Goal: Task Accomplishment & Management: Manage account settings

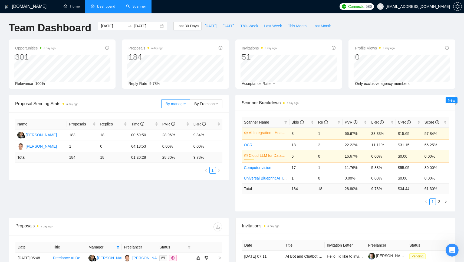
click at [133, 7] on link "Scanner" at bounding box center [136, 6] width 20 height 5
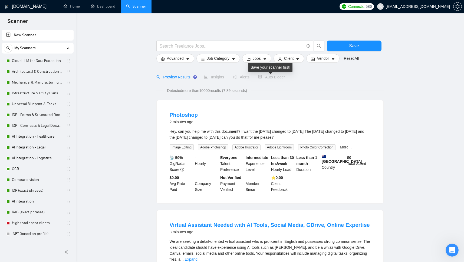
click at [264, 78] on span "Auto Bidder" at bounding box center [271, 77] width 27 height 4
click at [41, 59] on link "Cloud LLM for Data Extraction" at bounding box center [37, 60] width 51 height 11
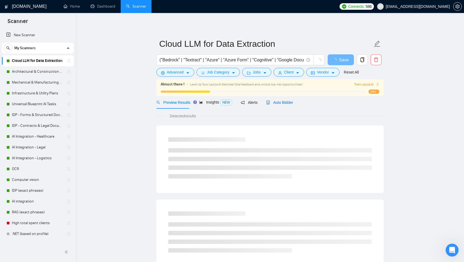
click at [276, 103] on span "Auto Bidder" at bounding box center [279, 102] width 27 height 4
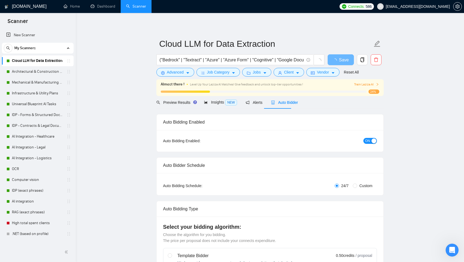
checkbox input "true"
click at [217, 102] on span "Insights NEW" at bounding box center [220, 102] width 33 height 4
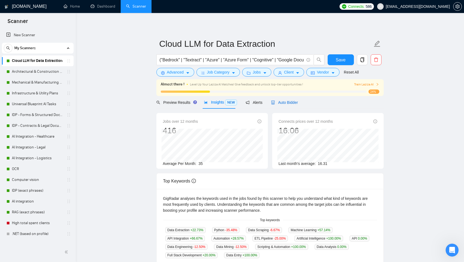
click at [290, 102] on span "Auto Bidder" at bounding box center [284, 102] width 27 height 4
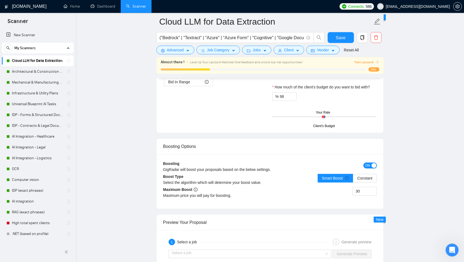
scroll to position [959, 0]
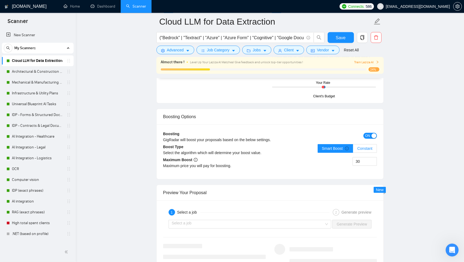
click at [366, 151] on span "Constant" at bounding box center [364, 148] width 15 height 4
click at [353, 150] on input "Constant" at bounding box center [353, 150] width 0 height 0
click at [339, 38] on span "Save" at bounding box center [341, 37] width 10 height 7
click at [25, 114] on link "IDP - Forms & Structured Documents" at bounding box center [37, 115] width 51 height 11
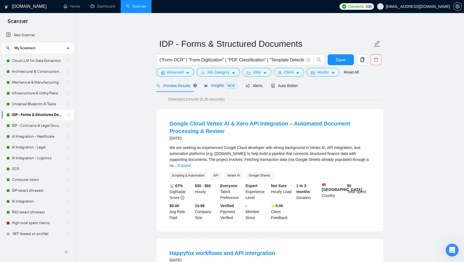
click at [214, 87] on span "Insights NEW" at bounding box center [220, 85] width 33 height 4
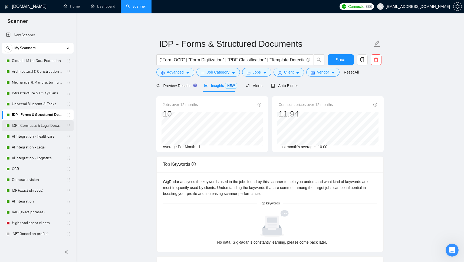
click at [44, 124] on link "IDP - Contracts & Legal Documents" at bounding box center [37, 125] width 51 height 11
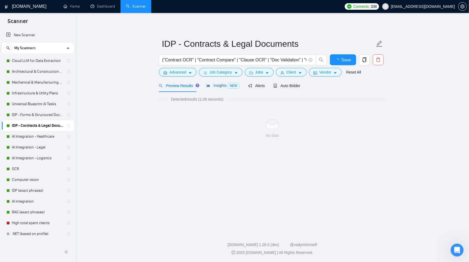
click at [215, 84] on span "Insights NEW" at bounding box center [223, 85] width 33 height 4
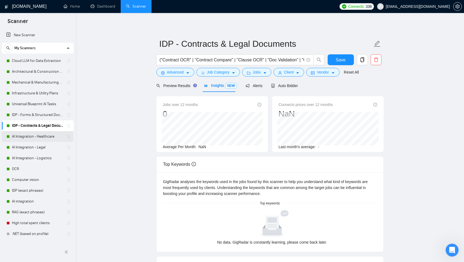
click at [42, 137] on link "AI Integration - Healthcare" at bounding box center [37, 136] width 51 height 11
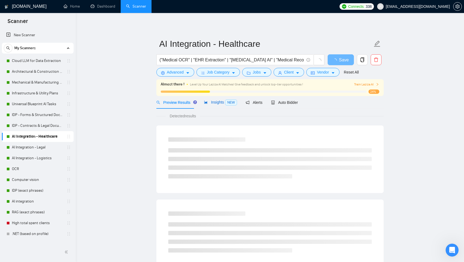
click at [218, 104] on span "Insights NEW" at bounding box center [220, 102] width 33 height 4
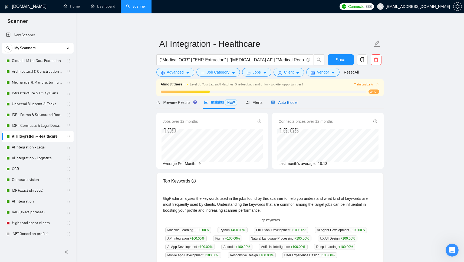
click at [284, 102] on span "Auto Bidder" at bounding box center [284, 102] width 27 height 4
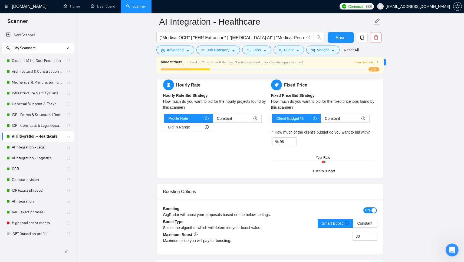
scroll to position [933, 0]
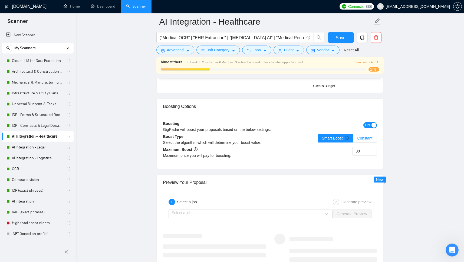
click at [364, 140] on span "Constant" at bounding box center [364, 138] width 15 height 4
click at [353, 140] on input "Constant" at bounding box center [353, 140] width 0 height 0
click at [340, 38] on span "Save" at bounding box center [341, 37] width 10 height 7
click at [21, 147] on link "AI Integration - Legal" at bounding box center [37, 147] width 51 height 11
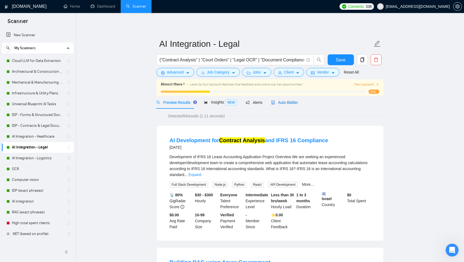
click at [280, 102] on span "Auto Bidder" at bounding box center [284, 102] width 27 height 4
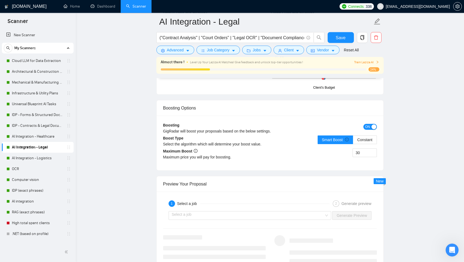
scroll to position [957, 0]
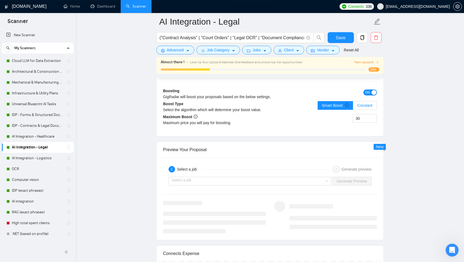
click at [365, 108] on span "Constant" at bounding box center [364, 105] width 15 height 4
click at [353, 107] on input "Constant" at bounding box center [353, 107] width 0 height 0
click at [336, 38] on span "Save" at bounding box center [341, 37] width 10 height 7
click at [24, 157] on link "AI Integration - Logistics" at bounding box center [37, 158] width 51 height 11
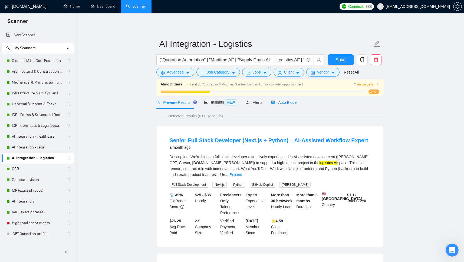
click at [285, 103] on span "Auto Bidder" at bounding box center [284, 102] width 27 height 4
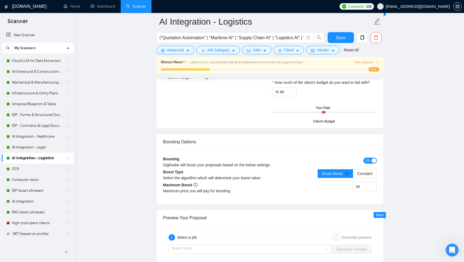
scroll to position [947, 0]
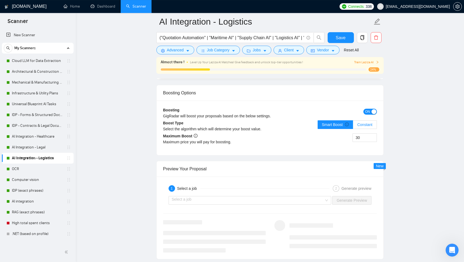
click at [362, 127] on span "Constant" at bounding box center [364, 125] width 15 height 4
click at [353, 126] on input "Constant" at bounding box center [353, 126] width 0 height 0
click at [340, 37] on span "Save" at bounding box center [341, 37] width 10 height 7
click at [16, 169] on link "OCR" at bounding box center [37, 169] width 51 height 11
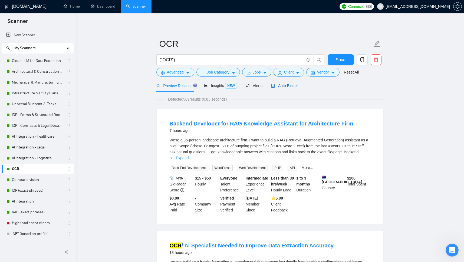
click at [285, 85] on span "Auto Bidder" at bounding box center [284, 86] width 27 height 4
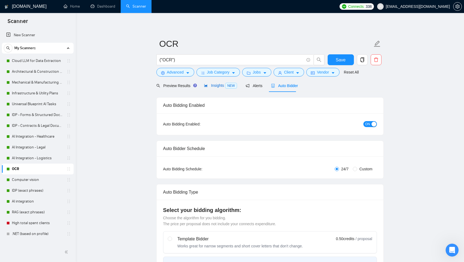
click at [208, 86] on span "Insights NEW" at bounding box center [220, 85] width 33 height 4
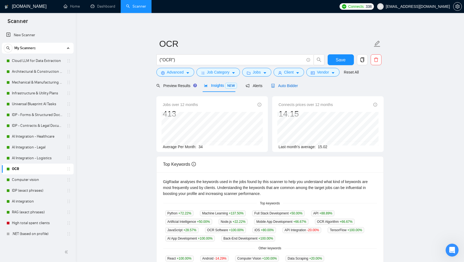
click at [287, 84] on span "Auto Bidder" at bounding box center [284, 86] width 27 height 4
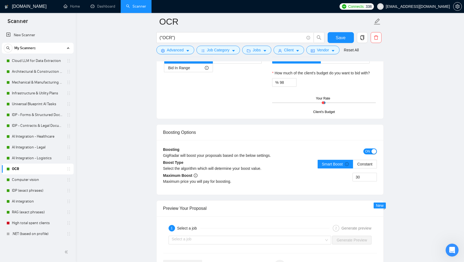
scroll to position [967, 0]
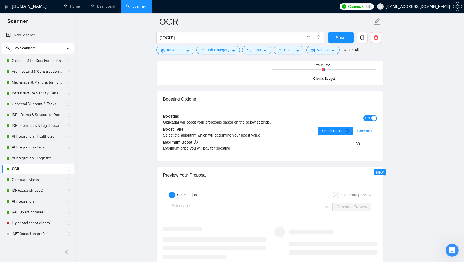
click at [364, 133] on span "Constant" at bounding box center [364, 131] width 15 height 4
click at [353, 132] on input "Constant" at bounding box center [353, 132] width 0 height 0
click at [341, 38] on span "Save" at bounding box center [341, 37] width 10 height 7
click at [20, 180] on link "Computer vision" at bounding box center [37, 179] width 51 height 11
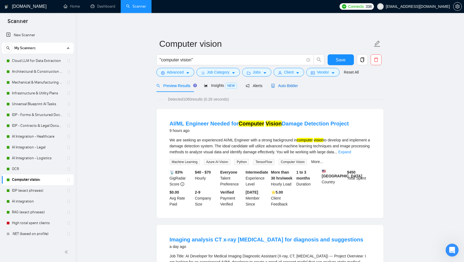
click at [280, 86] on span "Auto Bidder" at bounding box center [284, 86] width 27 height 4
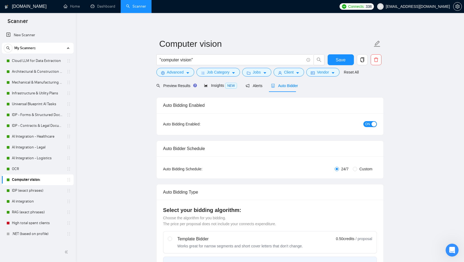
checkbox input "true"
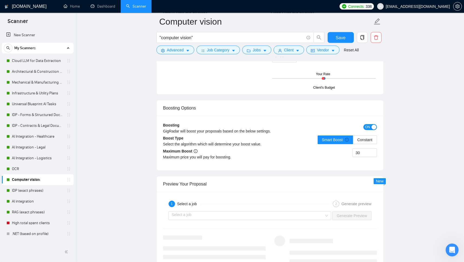
scroll to position [980, 0]
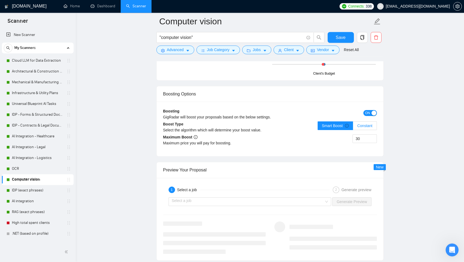
click at [363, 128] on span "Constant" at bounding box center [364, 126] width 15 height 4
click at [353, 127] on input "Constant" at bounding box center [353, 127] width 0 height 0
click at [339, 35] on span "Save" at bounding box center [341, 37] width 10 height 7
click at [338, 39] on span "Save" at bounding box center [341, 37] width 10 height 7
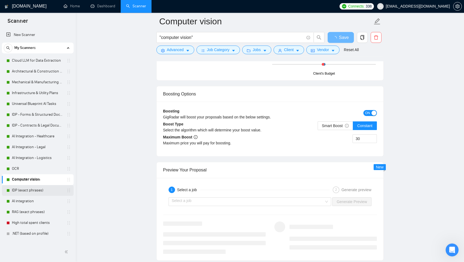
click at [30, 190] on link "IDP (exact phrases)" at bounding box center [37, 190] width 51 height 11
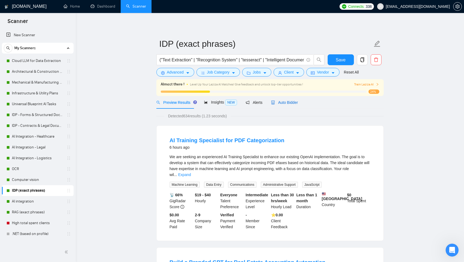
click at [282, 102] on span "Auto Bidder" at bounding box center [284, 102] width 27 height 4
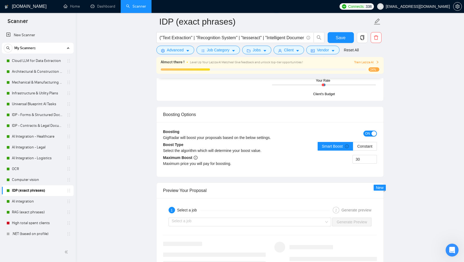
scroll to position [970, 0]
click at [364, 148] on span "Constant" at bounding box center [364, 146] width 15 height 4
click at [353, 147] on input "Constant" at bounding box center [353, 147] width 0 height 0
click at [342, 36] on span "Save" at bounding box center [341, 37] width 10 height 7
click at [16, 201] on link "AI integration" at bounding box center [37, 201] width 51 height 11
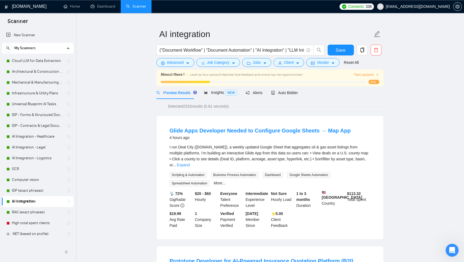
scroll to position [9, 0]
click at [282, 92] on span "Auto Bidder" at bounding box center [284, 93] width 27 height 4
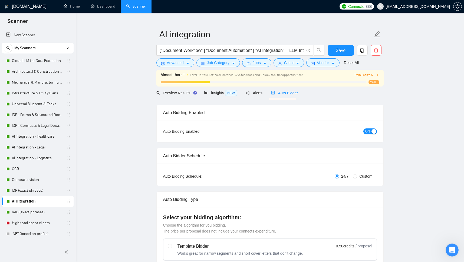
checkbox input "true"
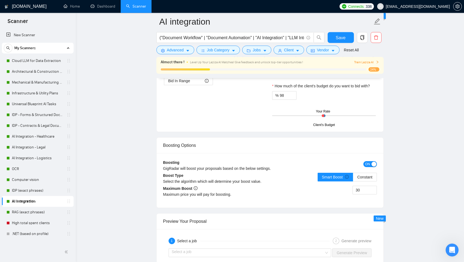
scroll to position [905, 0]
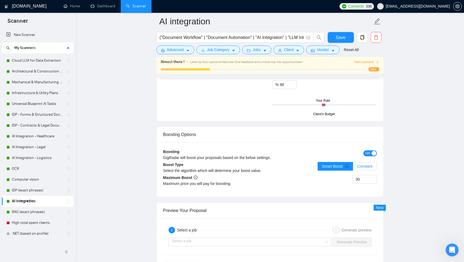
click at [365, 169] on span "Constant" at bounding box center [364, 166] width 15 height 4
click at [353, 168] on input "Constant" at bounding box center [353, 168] width 0 height 0
click at [340, 38] on span "Save" at bounding box center [341, 37] width 10 height 7
click at [20, 210] on link "RAG (exact phrases)" at bounding box center [37, 212] width 51 height 11
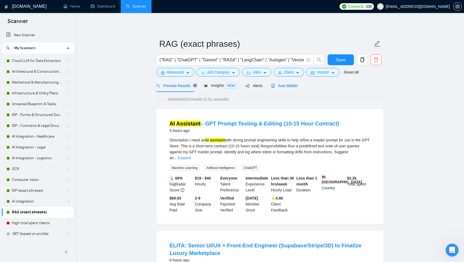
click at [283, 85] on span "Auto Bidder" at bounding box center [284, 86] width 27 height 4
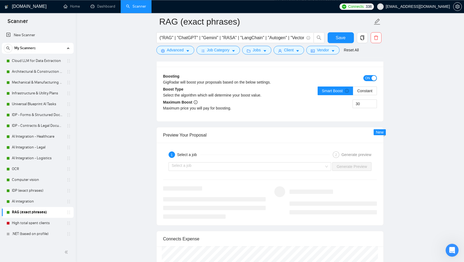
scroll to position [988, 0]
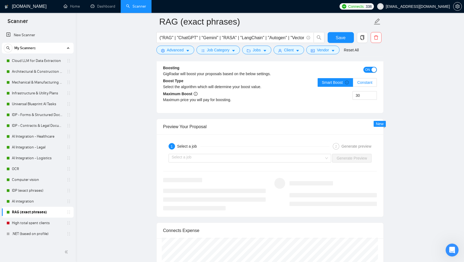
click at [361, 85] on span "Constant" at bounding box center [364, 82] width 15 height 4
click at [353, 84] on input "Constant" at bounding box center [353, 84] width 0 height 0
click at [338, 38] on span "Save" at bounding box center [341, 37] width 10 height 7
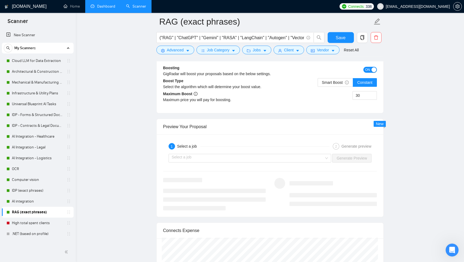
click at [100, 5] on link "Dashboard" at bounding box center [103, 6] width 25 height 5
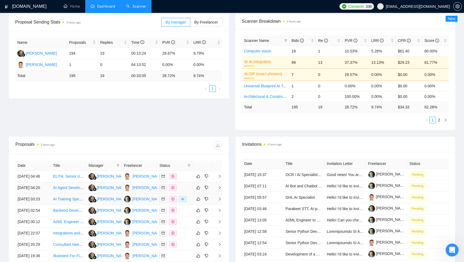
scroll to position [82, 0]
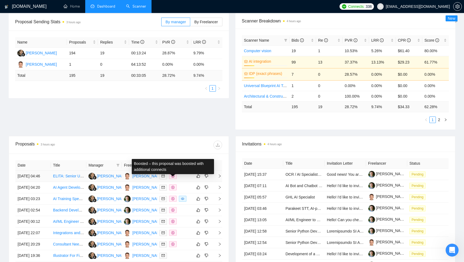
click at [171, 179] on span at bounding box center [173, 176] width 8 height 6
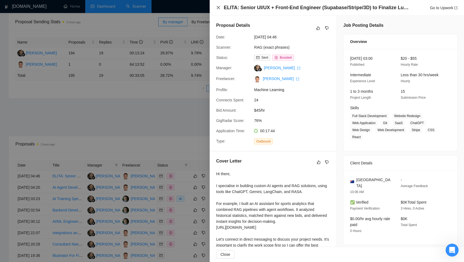
click at [218, 7] on icon "close" at bounding box center [218, 7] width 4 height 4
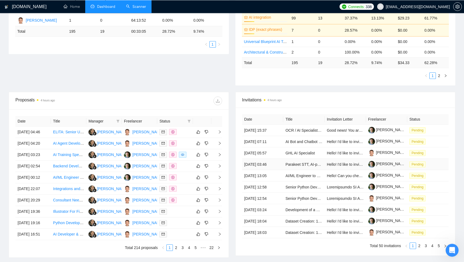
scroll to position [58, 0]
